Goal: Navigation & Orientation: Find specific page/section

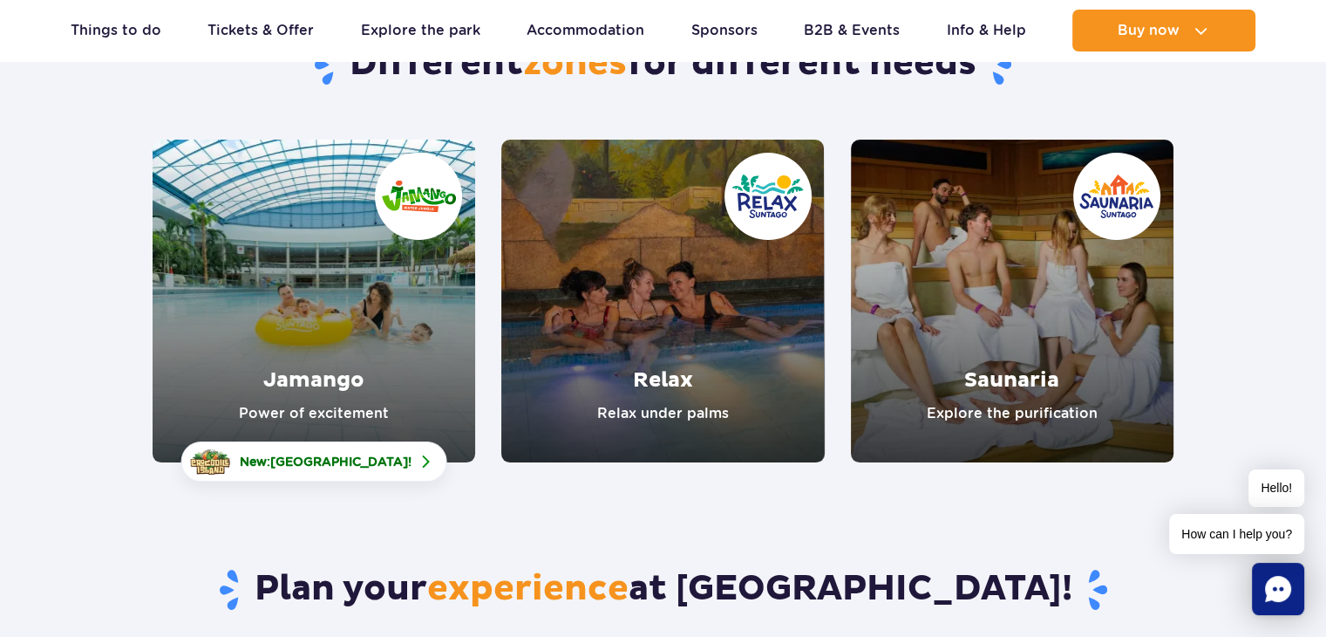
scroll to position [194, 0]
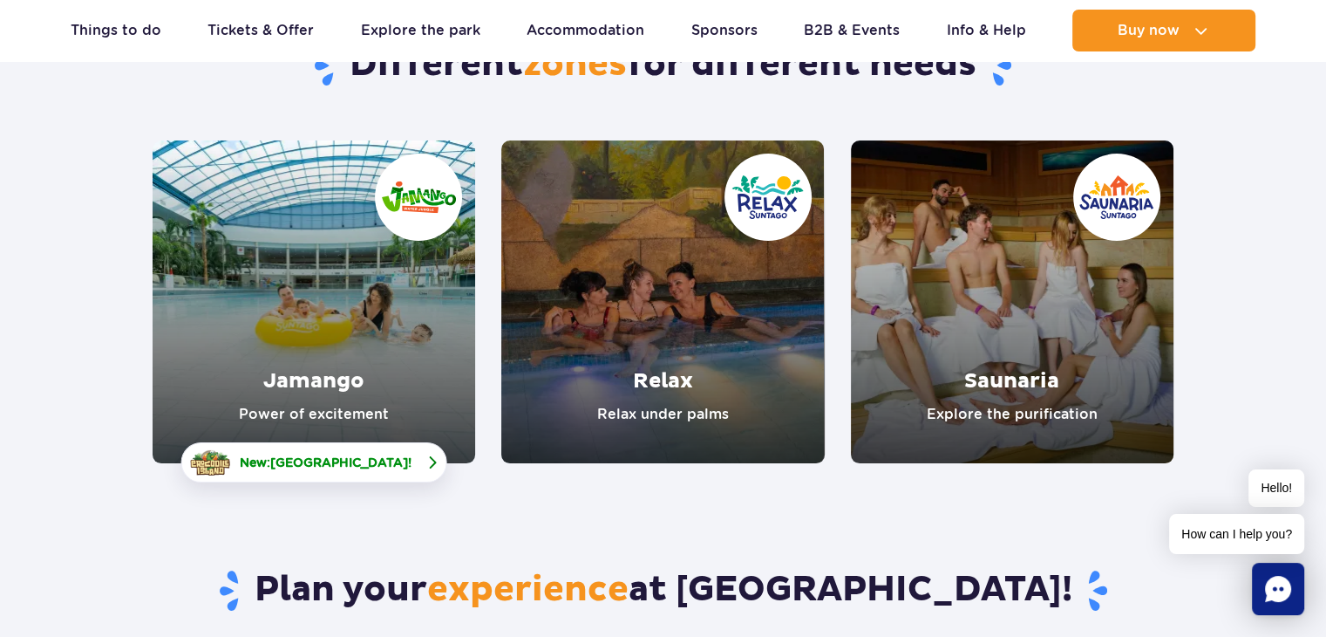
click at [310, 456] on span "Crocodile Island" at bounding box center [339, 462] width 138 height 14
click at [326, 272] on link "Jamango" at bounding box center [314, 301] width 323 height 323
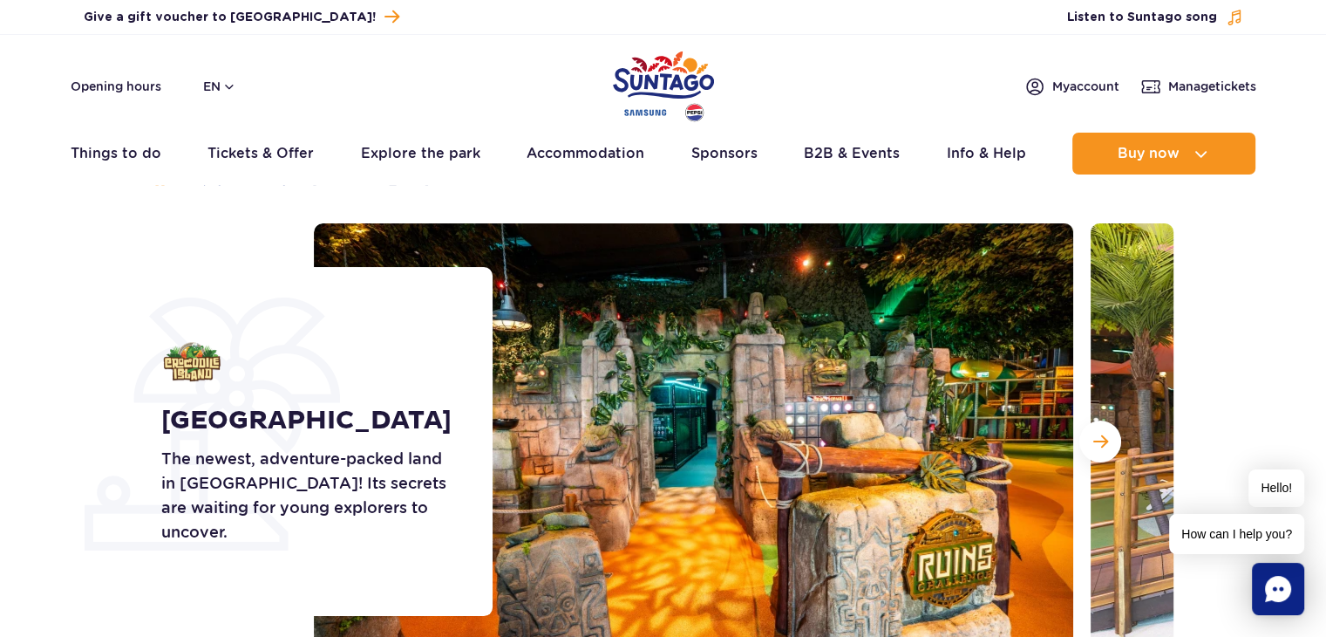
scroll to position [51, 0]
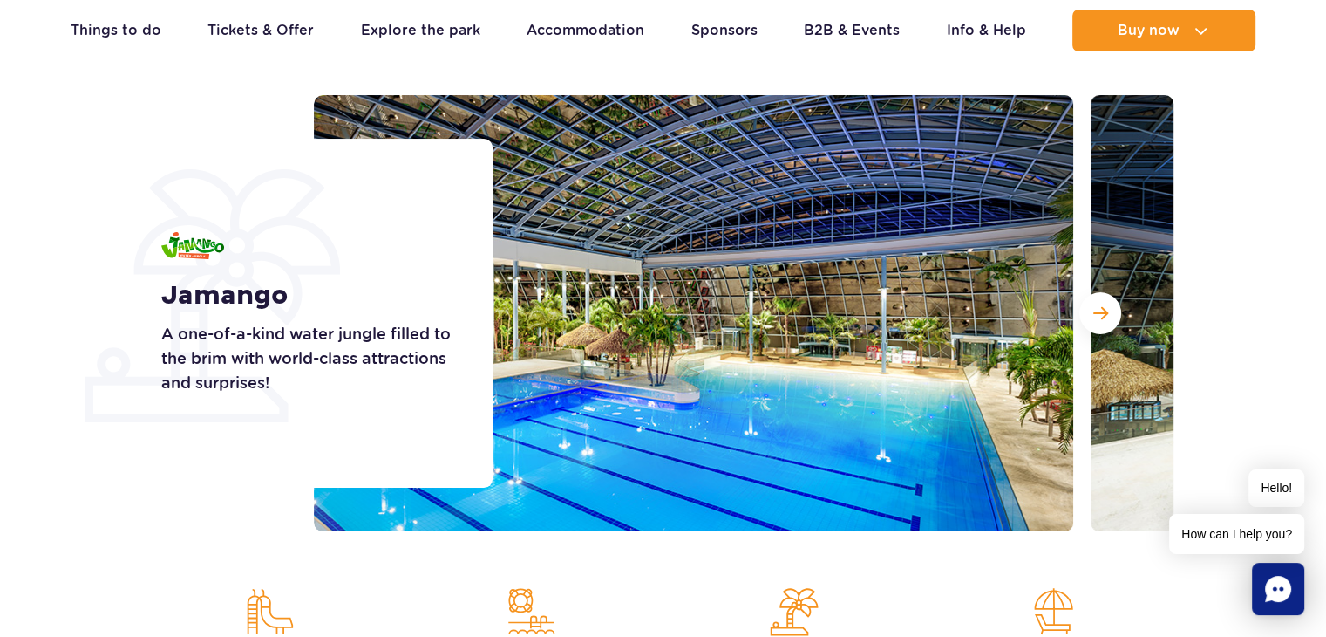
scroll to position [185, 0]
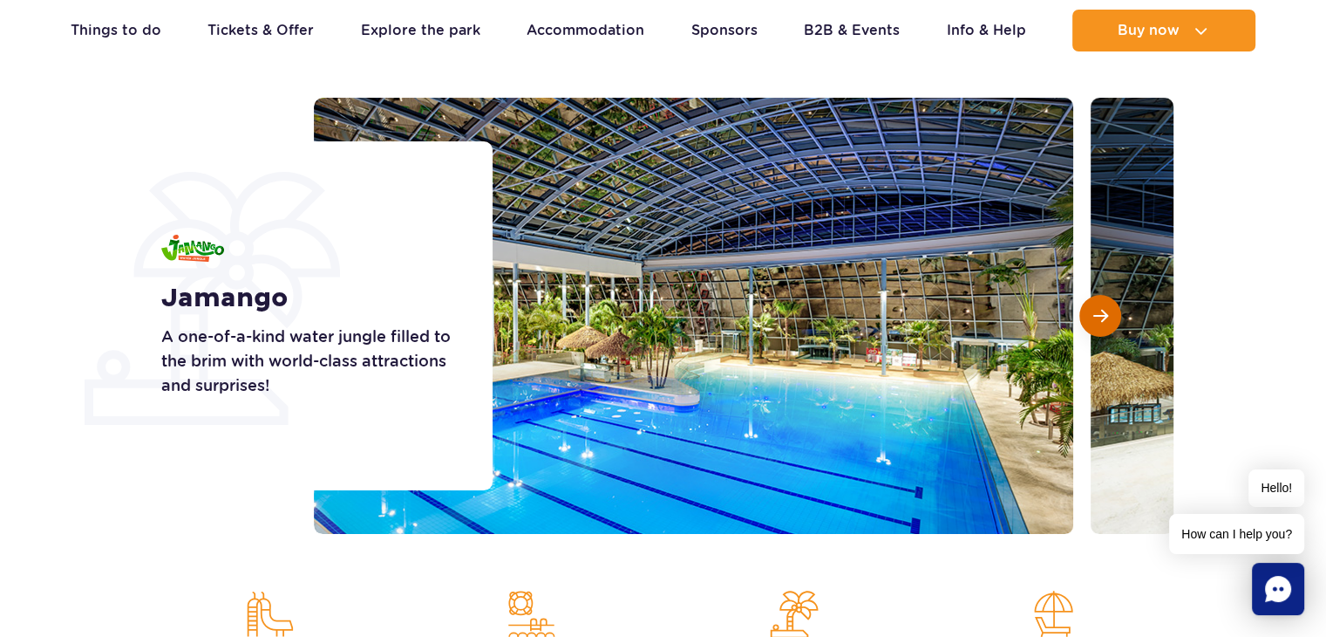
click at [1082, 310] on button "Next slide" at bounding box center [1101, 316] width 42 height 42
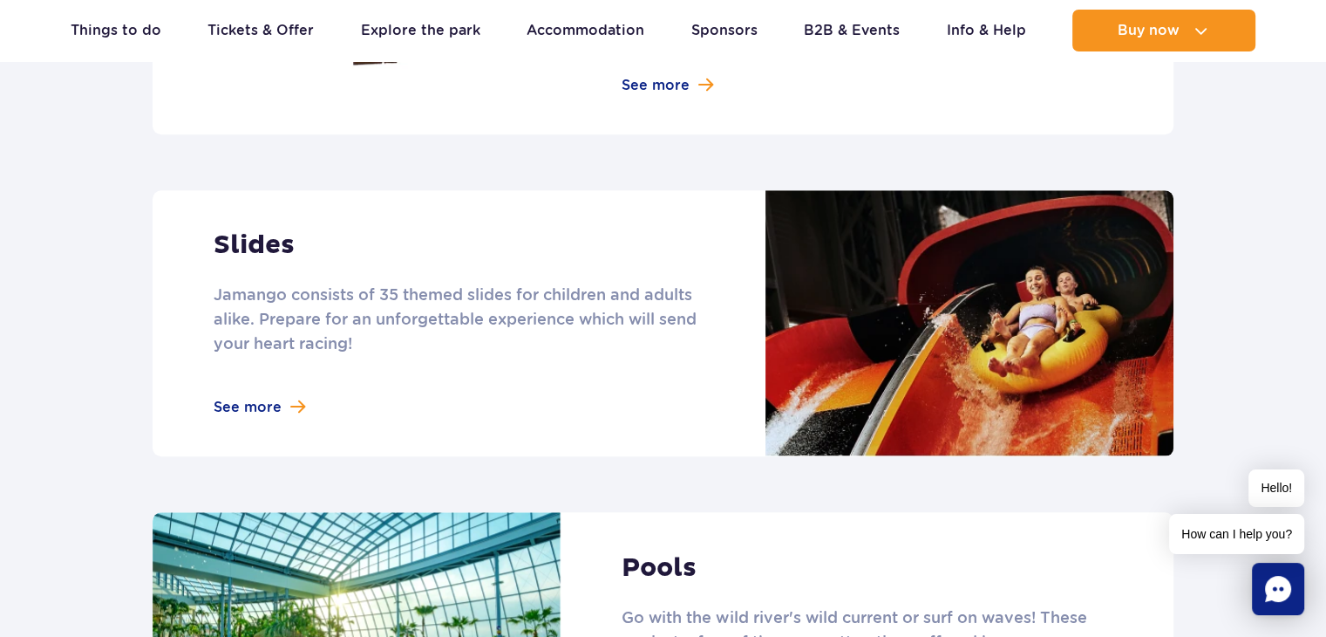
scroll to position [1461, 0]
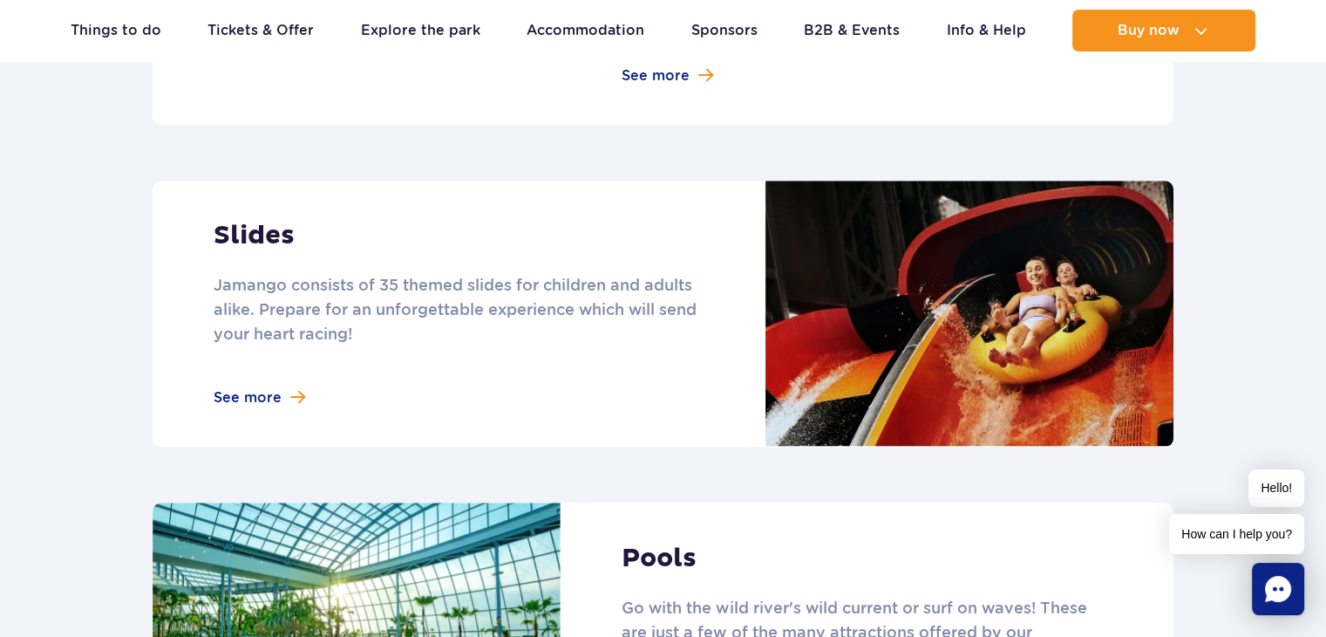
click at [260, 388] on link at bounding box center [663, 313] width 1021 height 266
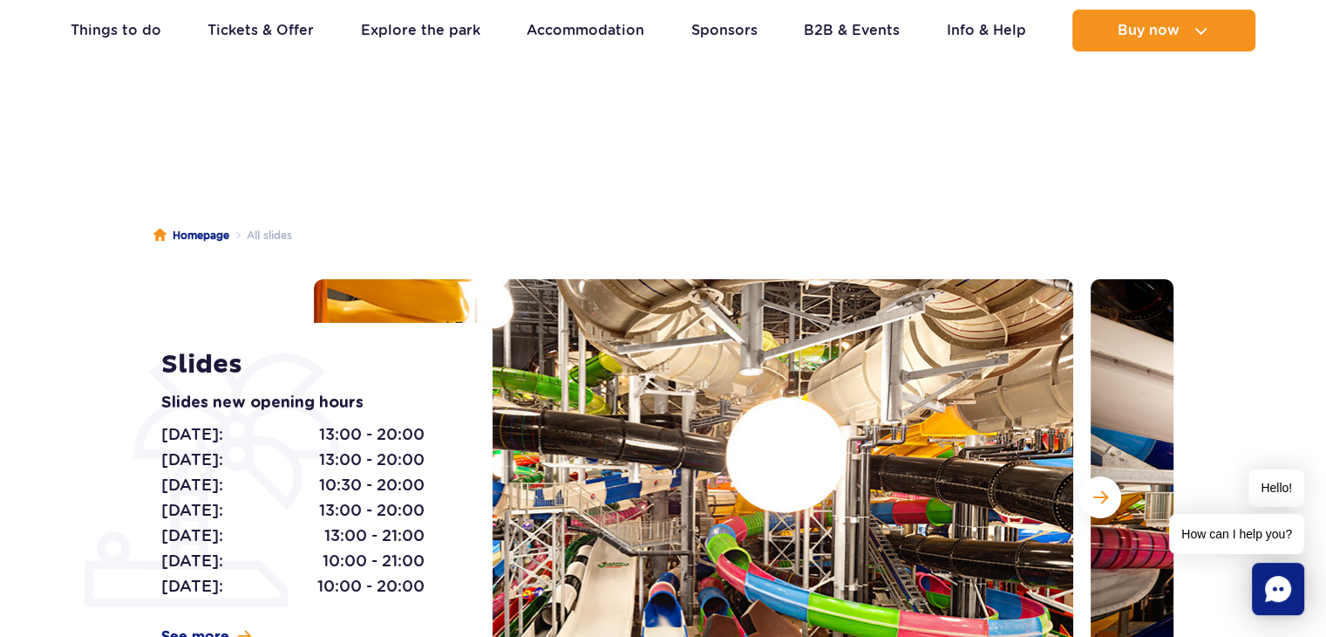
scroll to position [4, 0]
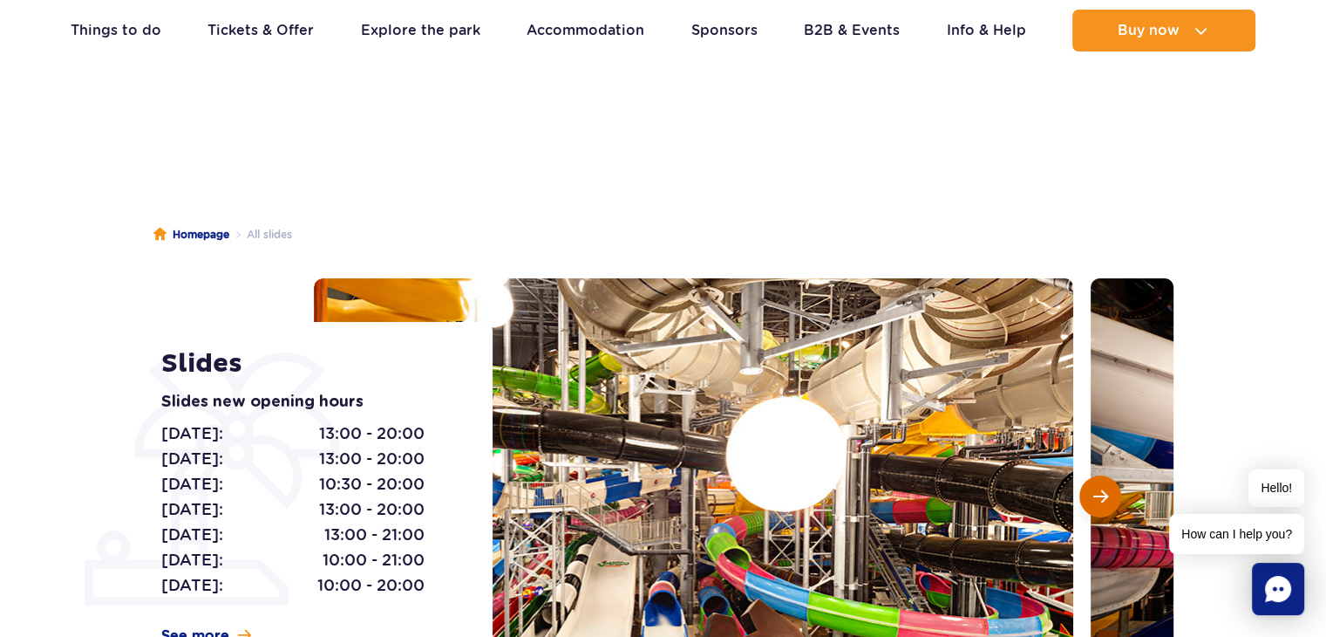
click at [1093, 488] on span "Next slide" at bounding box center [1100, 496] width 15 height 16
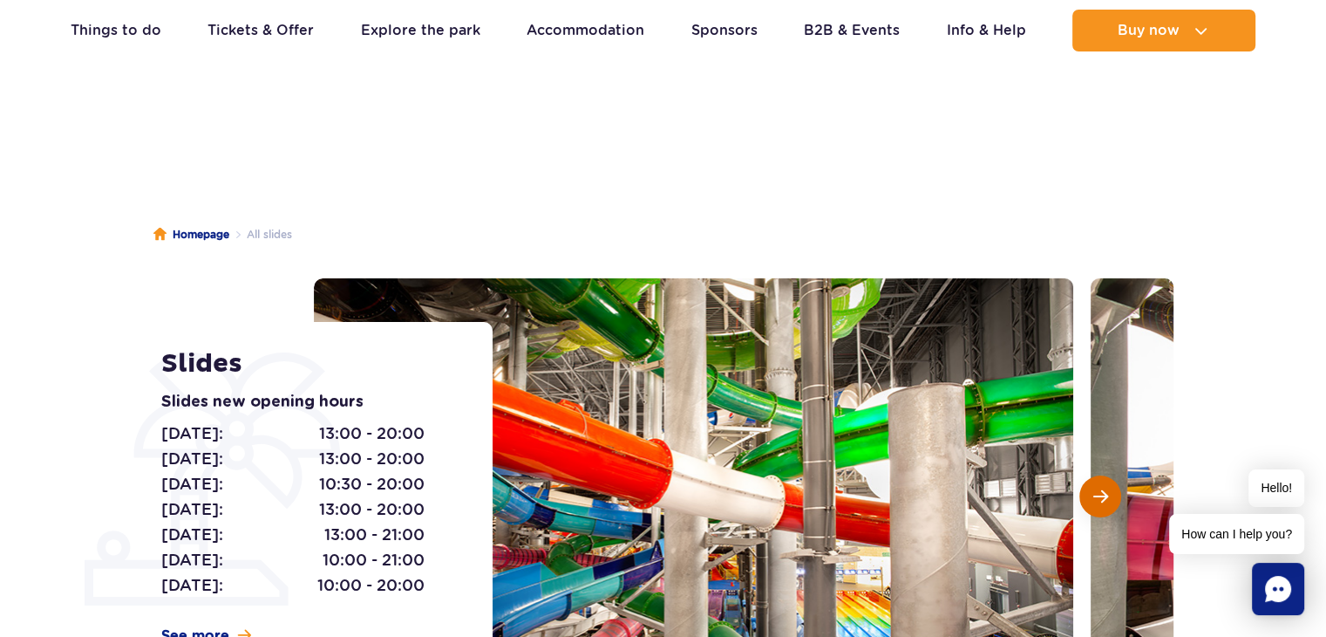
click at [1094, 498] on span "Next slide" at bounding box center [1100, 496] width 15 height 16
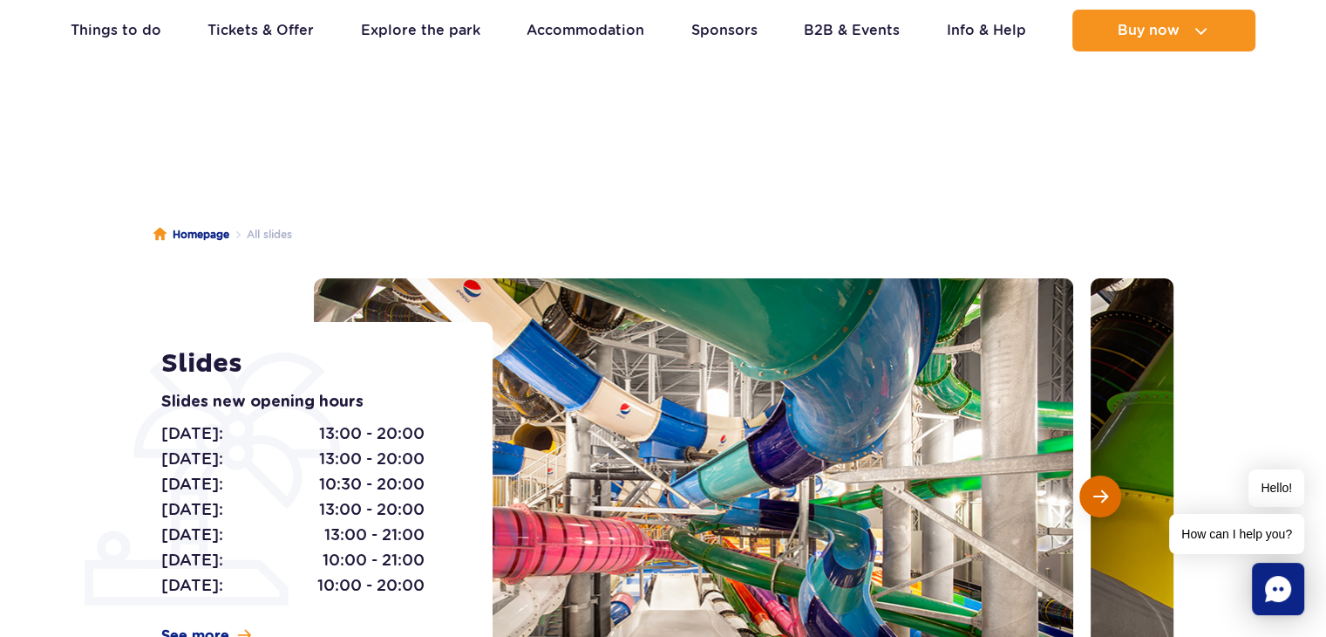
click at [1099, 495] on span "Next slide" at bounding box center [1100, 496] width 15 height 16
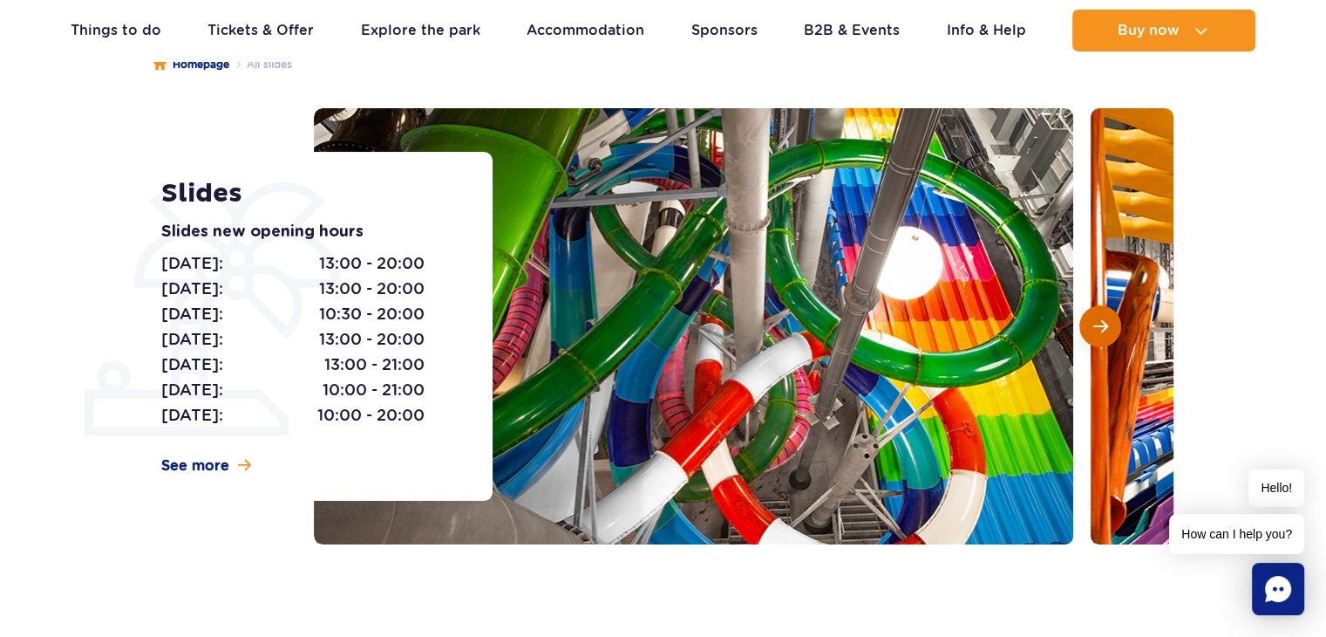
scroll to position [174, 0]
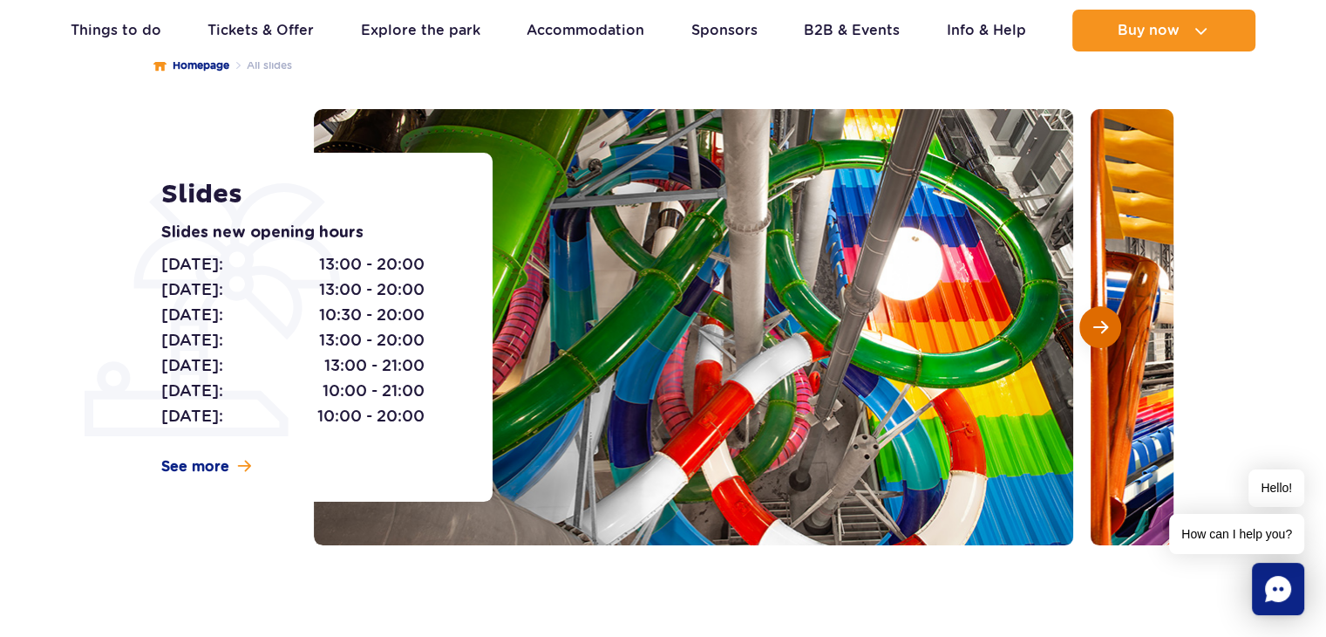
click at [1100, 327] on span "Next slide" at bounding box center [1100, 327] width 15 height 16
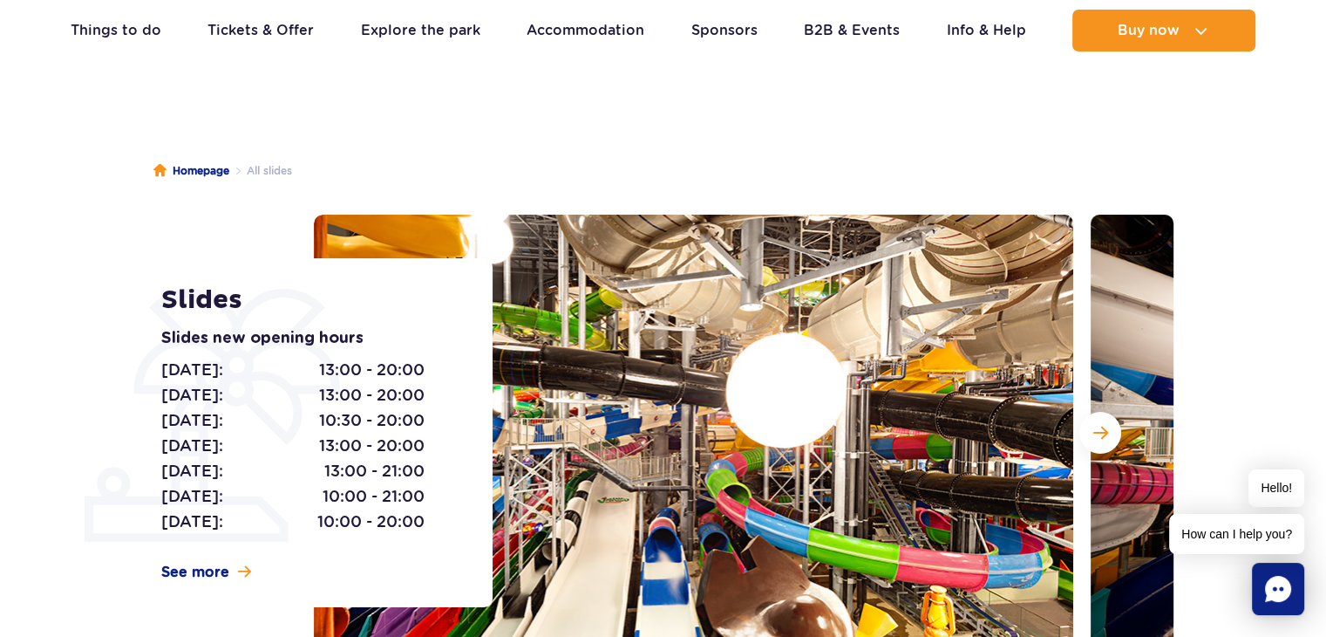
scroll to position [0, 0]
